Goal: Information Seeking & Learning: Learn about a topic

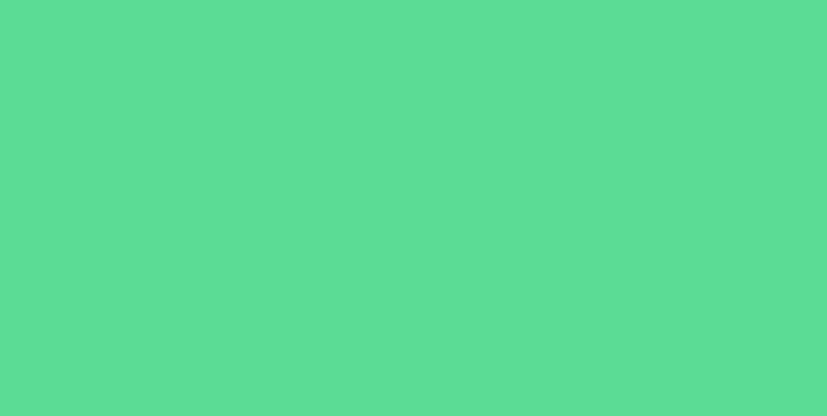
click at [270, 132] on div at bounding box center [413, 208] width 827 height 416
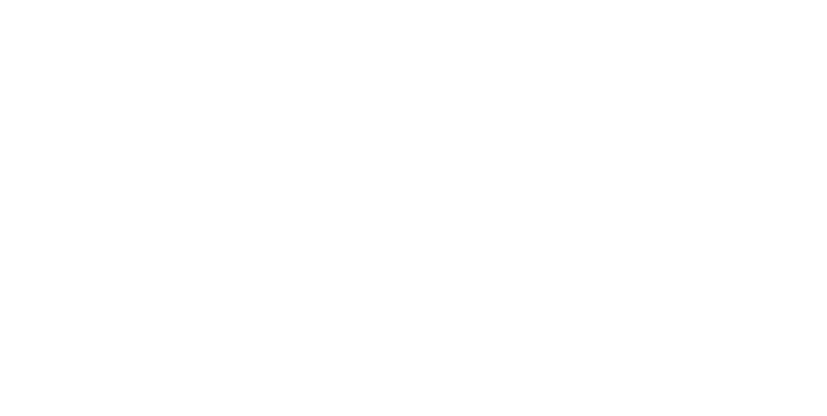
scroll to position [1350, 0]
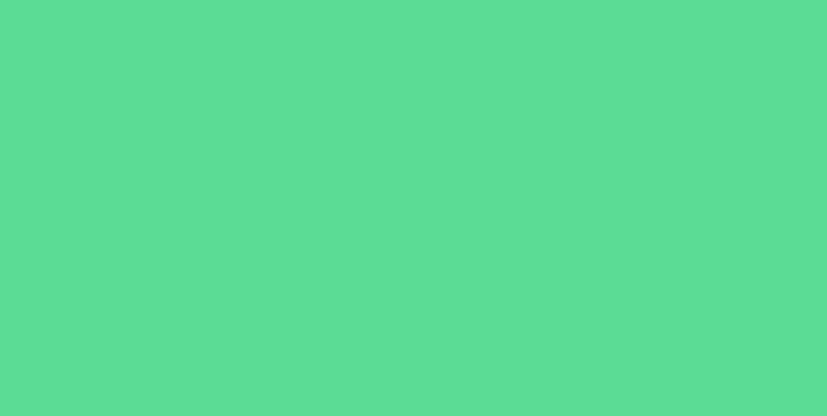
click at [285, 97] on div at bounding box center [413, 208] width 827 height 416
click at [283, 93] on div at bounding box center [413, 208] width 827 height 416
drag, startPoint x: 180, startPoint y: 179, endPoint x: 146, endPoint y: 257, distance: 84.4
click at [177, 184] on div at bounding box center [413, 208] width 827 height 416
drag, startPoint x: 146, startPoint y: 257, endPoint x: 187, endPoint y: 271, distance: 42.9
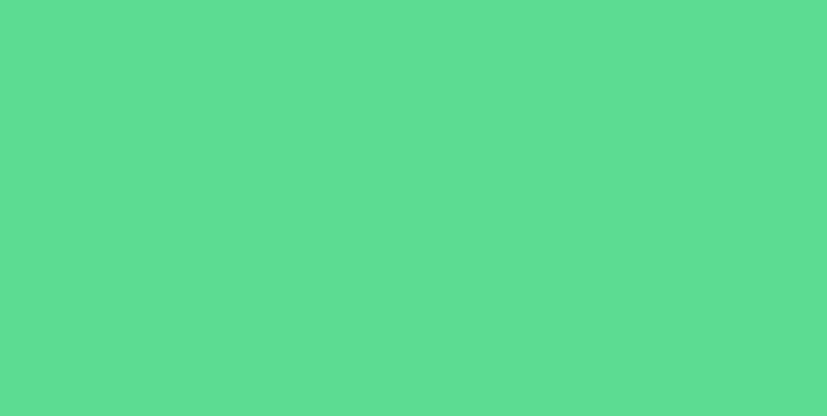
click at [161, 270] on div at bounding box center [413, 208] width 827 height 416
drag, startPoint x: 315, startPoint y: 301, endPoint x: 419, endPoint y: 275, distance: 107.0
click at [400, 281] on div at bounding box center [413, 208] width 827 height 416
drag, startPoint x: 421, startPoint y: 275, endPoint x: 446, endPoint y: 237, distance: 45.6
click at [430, 260] on div at bounding box center [413, 208] width 827 height 416
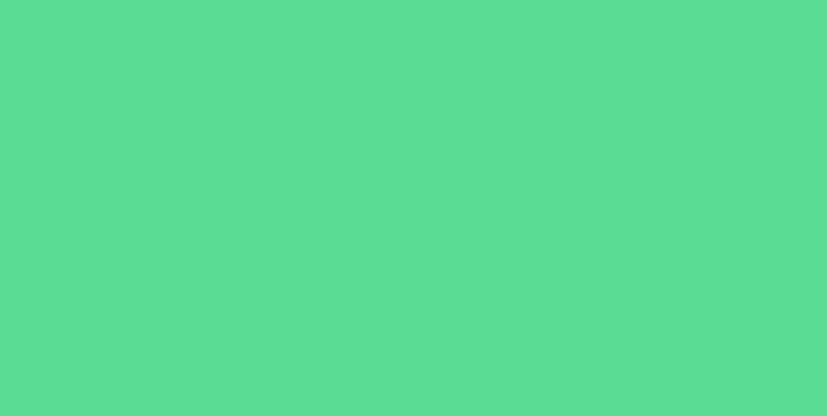
drag, startPoint x: 473, startPoint y: 202, endPoint x: 481, endPoint y: 181, distance: 22.6
click at [479, 187] on div at bounding box center [413, 208] width 827 height 416
click at [476, 160] on div at bounding box center [413, 208] width 827 height 416
drag, startPoint x: 422, startPoint y: 132, endPoint x: 323, endPoint y: 97, distance: 104.9
click at [371, 115] on div at bounding box center [413, 208] width 827 height 416
